Goal: Task Accomplishment & Management: Use online tool/utility

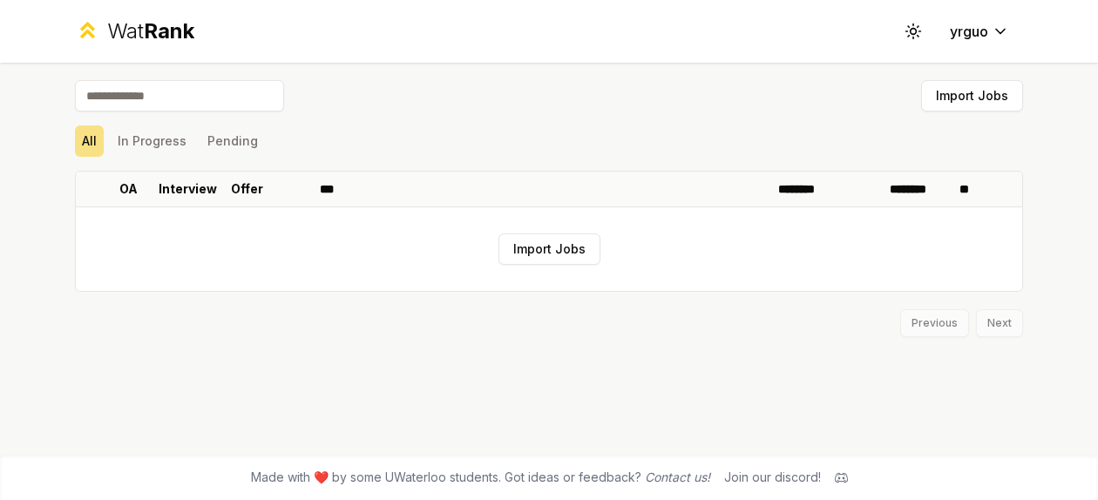
click at [159, 19] on span "Rank" at bounding box center [169, 30] width 51 height 25
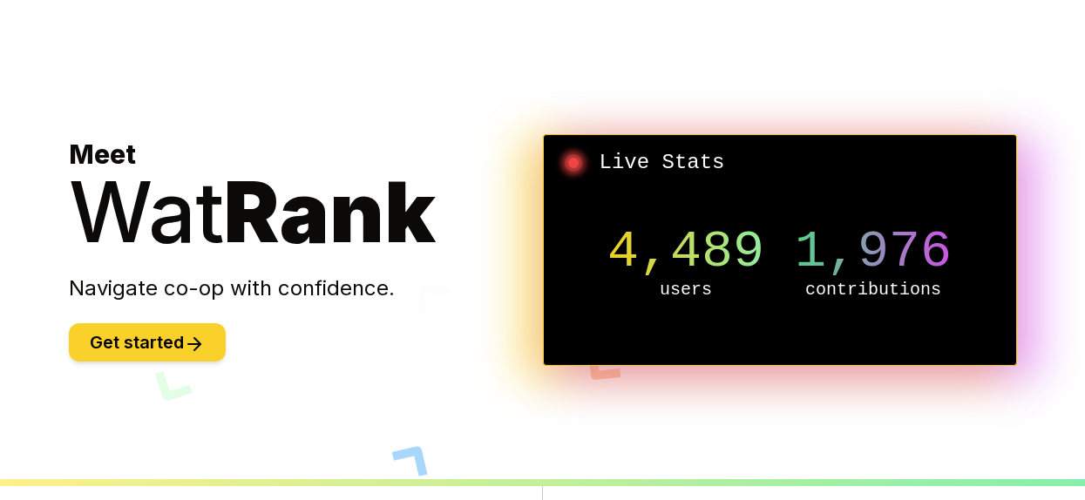
click at [173, 347] on button "Get started" at bounding box center [147, 342] width 157 height 38
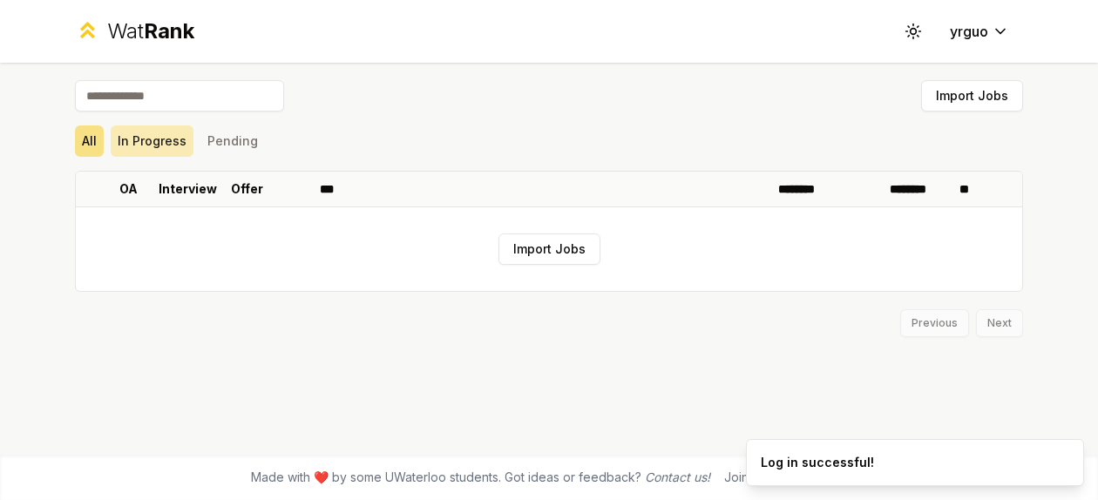
click at [165, 132] on button "In Progress" at bounding box center [152, 140] width 83 height 31
click at [228, 146] on button "Pending" at bounding box center [232, 140] width 64 height 31
click at [913, 33] on circle at bounding box center [913, 31] width 5 height 5
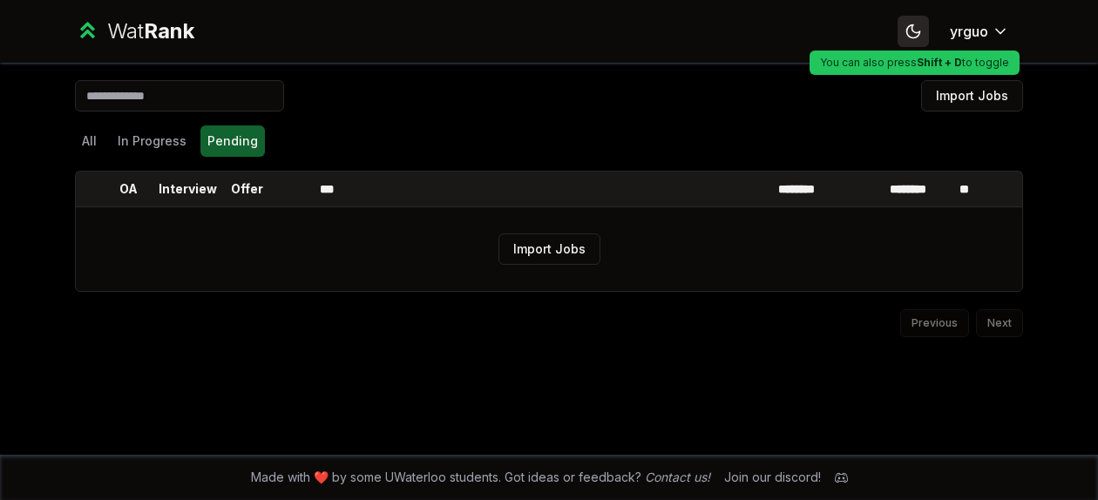
click at [905, 30] on icon at bounding box center [913, 31] width 17 height 17
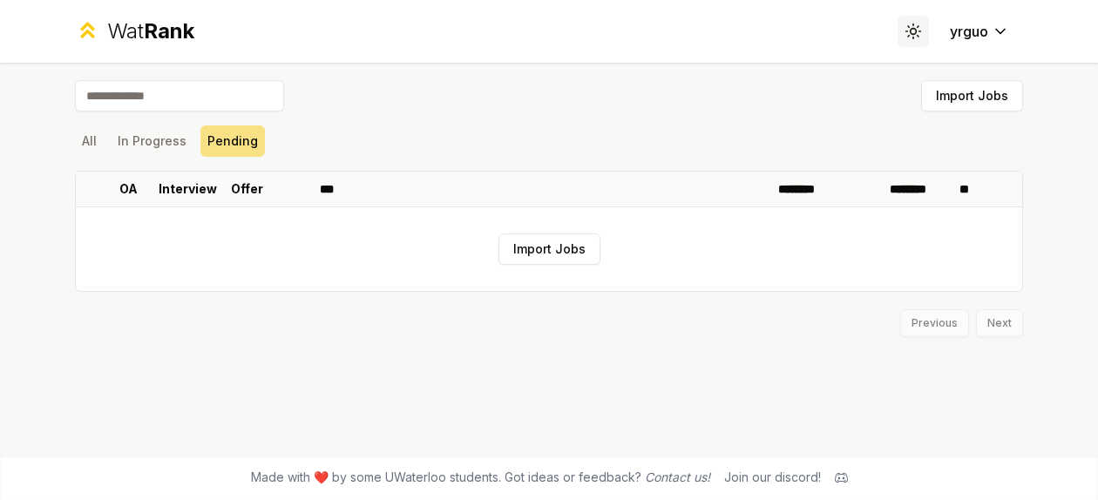
click at [905, 30] on icon at bounding box center [913, 31] width 17 height 17
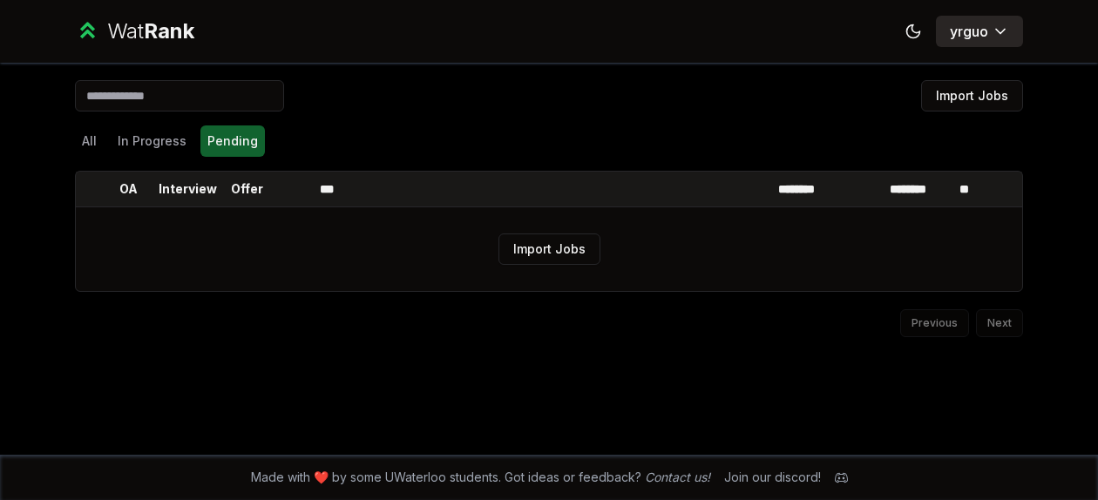
click at [956, 41] on html "Wat Rank Toggle theme yrguo Import Jobs All In Progress Pending OA Interview Of…" at bounding box center [549, 250] width 1098 height 500
